Goal: Navigation & Orientation: Find specific page/section

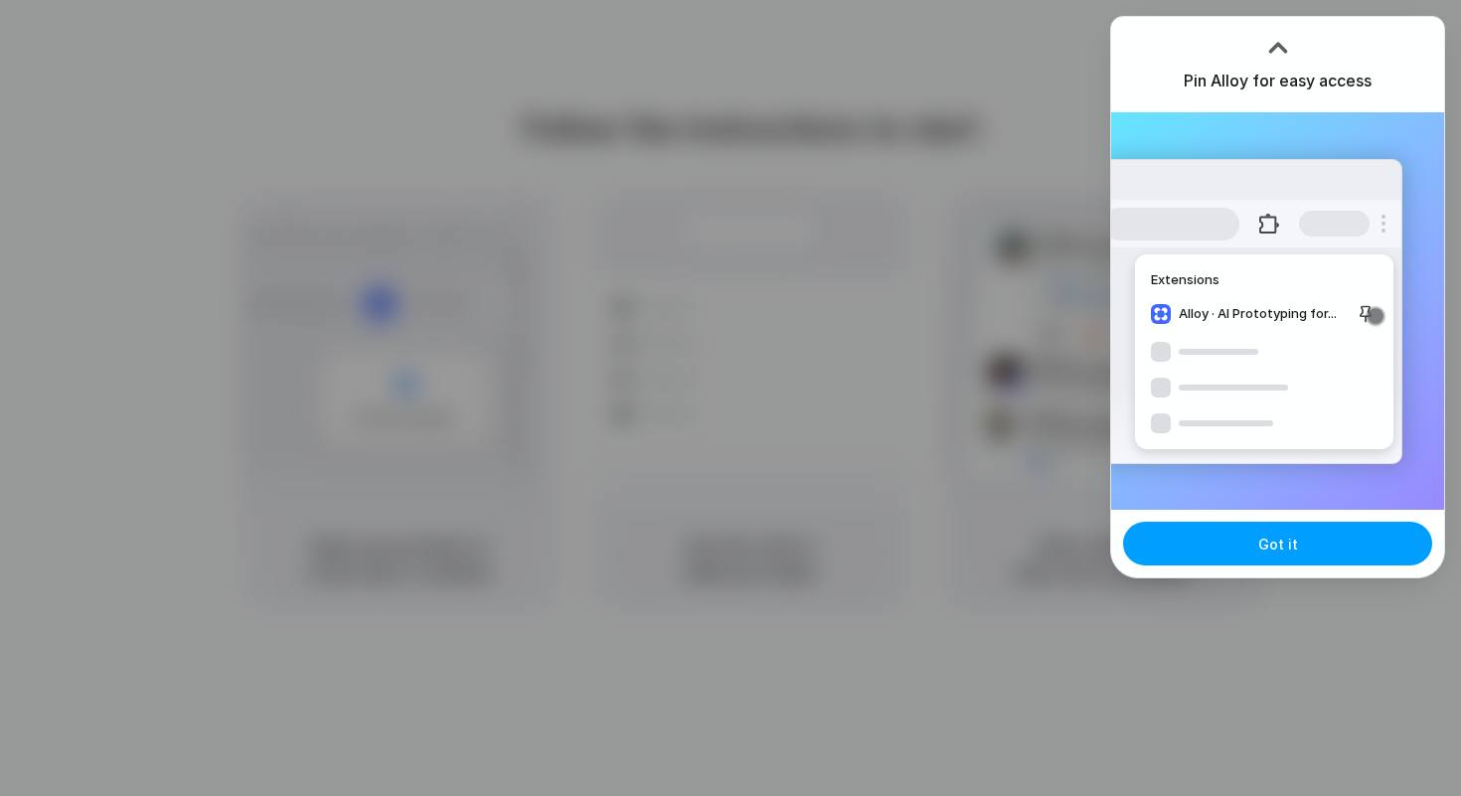
click at [1289, 534] on span "Got it" at bounding box center [1278, 544] width 40 height 21
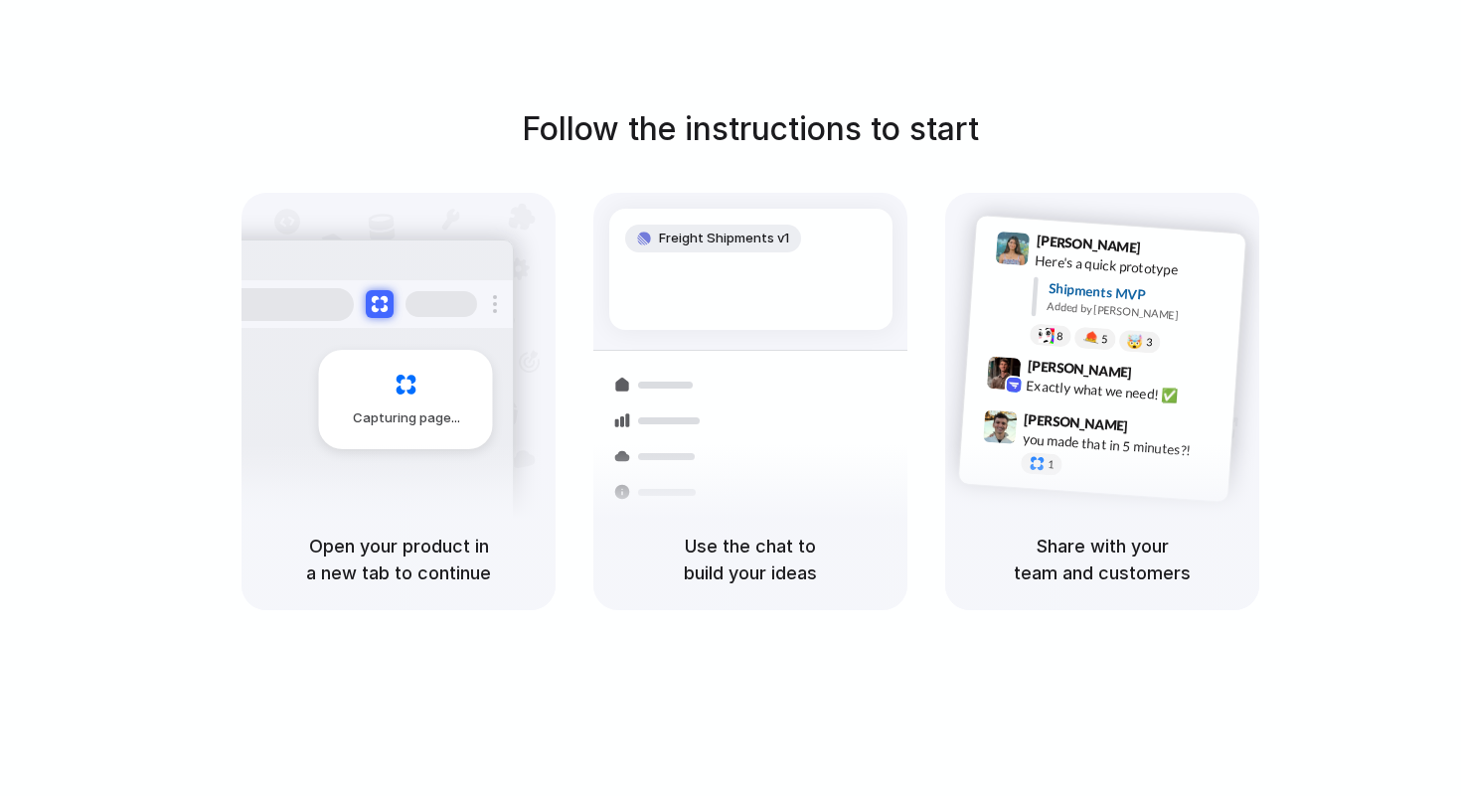
click at [1152, 548] on h5 "Share with your team and customers" at bounding box center [1102, 560] width 266 height 54
click at [1148, 567] on h5 "Share with your team and customers" at bounding box center [1102, 560] width 266 height 54
